Goal: Navigation & Orientation: Find specific page/section

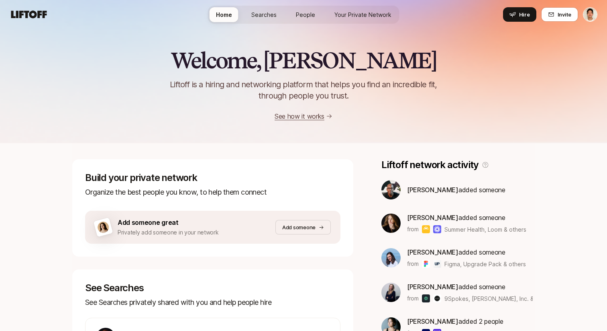
click at [302, 11] on span "People" at bounding box center [305, 14] width 19 height 8
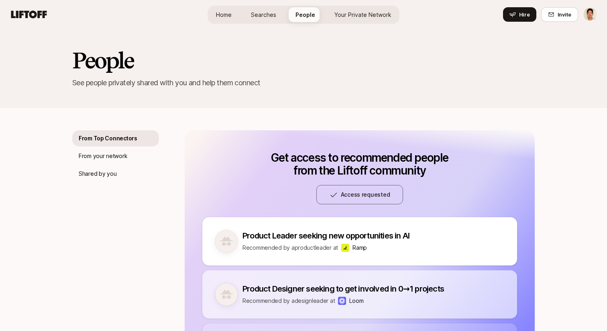
click at [368, 11] on span "Your Private Network" at bounding box center [363, 14] width 57 height 8
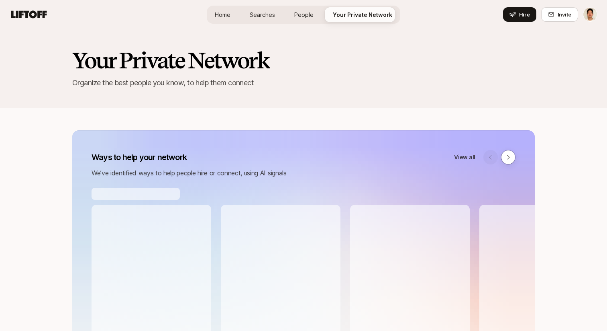
click at [258, 16] on span "Searches" at bounding box center [262, 14] width 25 height 8
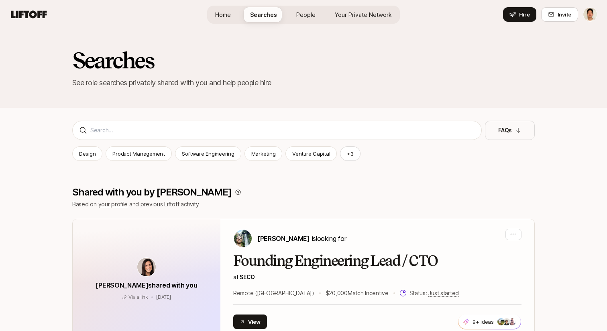
click at [308, 21] on link "People" at bounding box center [306, 14] width 32 height 15
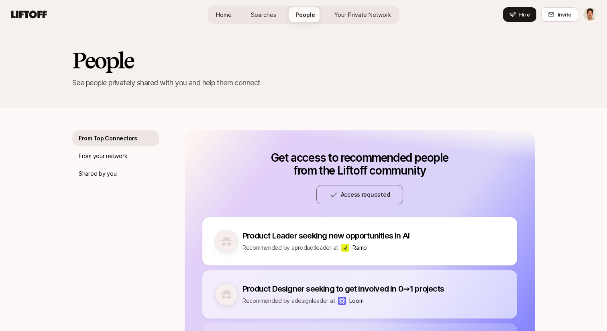
click at [358, 76] on div "People See people privately shared with you and help them connect" at bounding box center [303, 68] width 463 height 40
